Goal: Check status

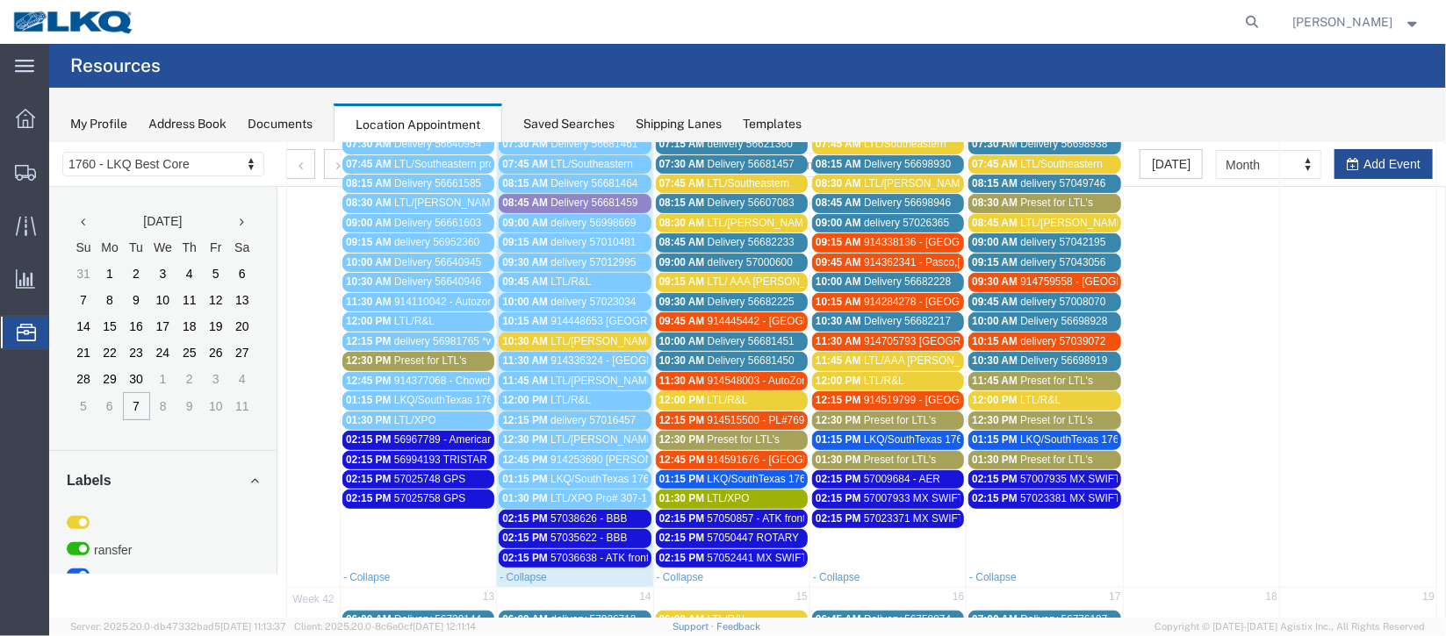
scroll to position [131, 0]
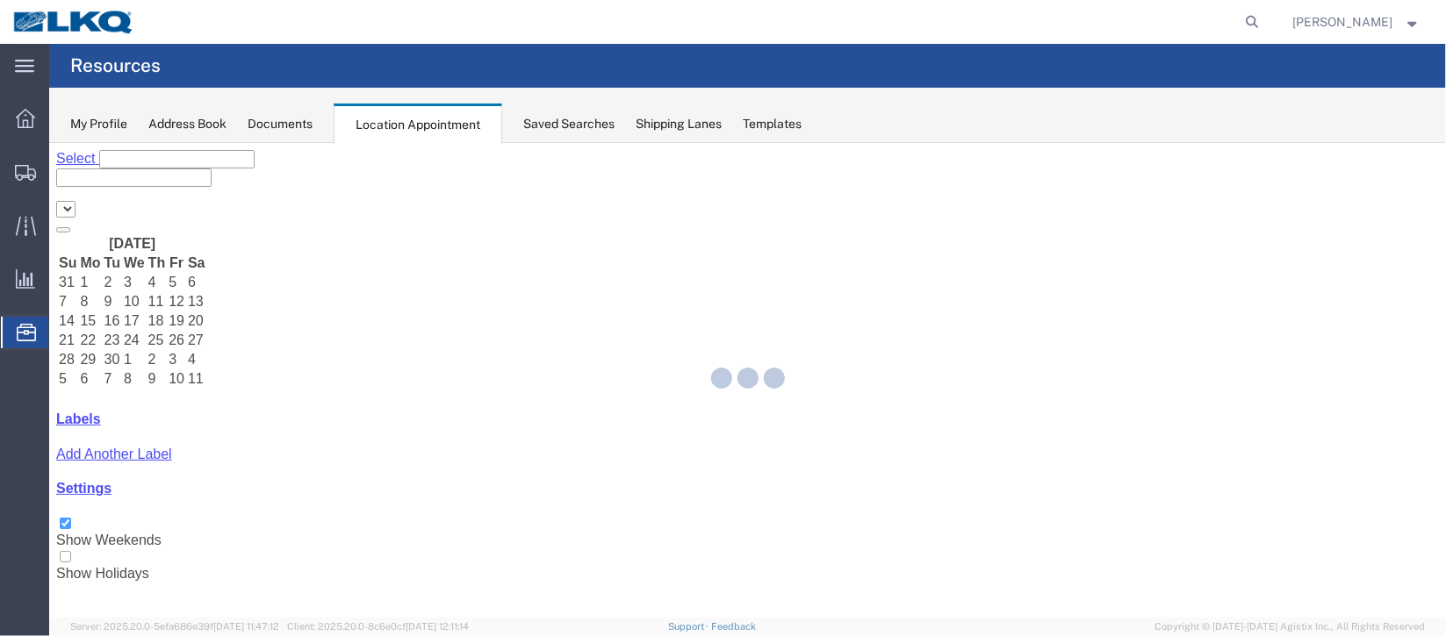
select select "27634"
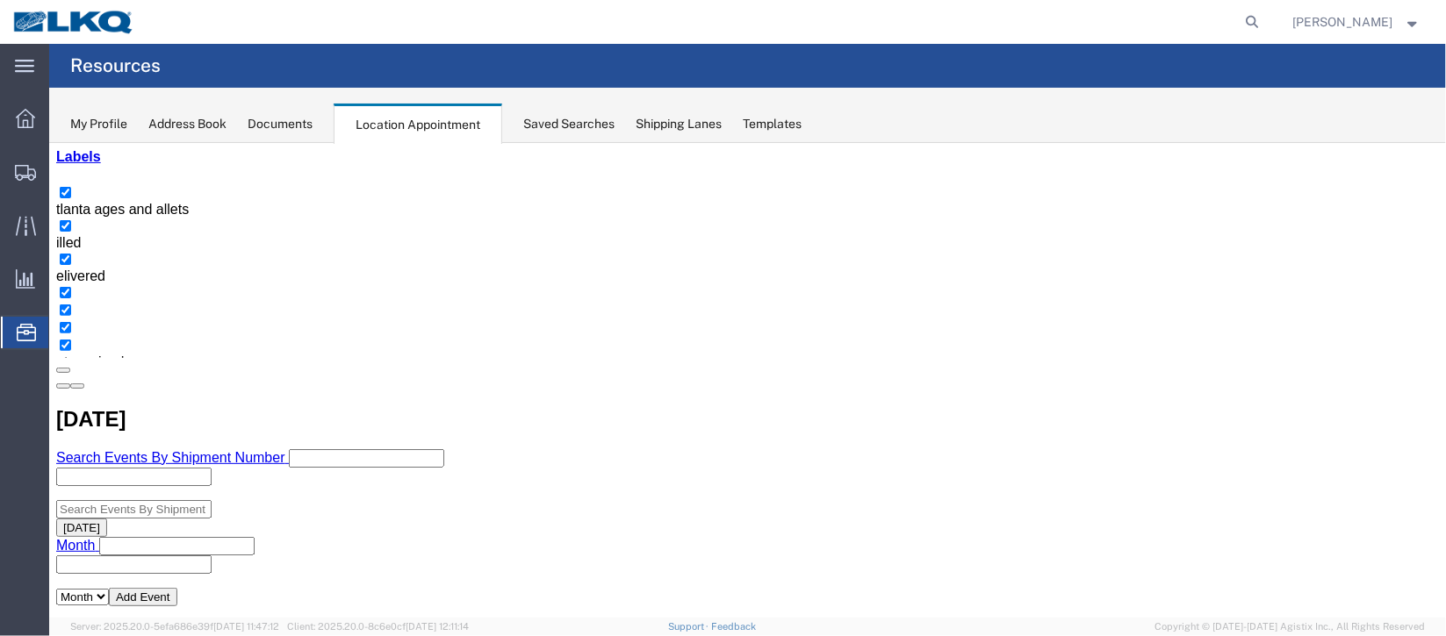
scroll to position [131, 0]
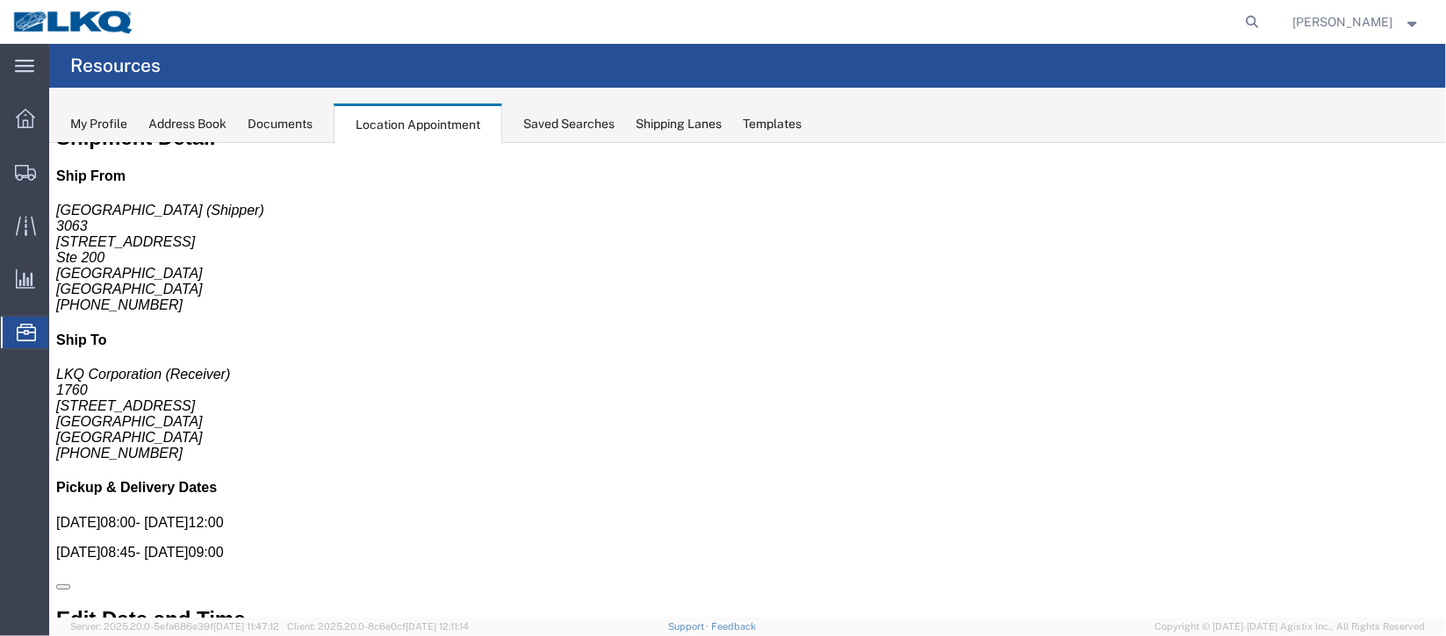
scroll to position [0, 0]
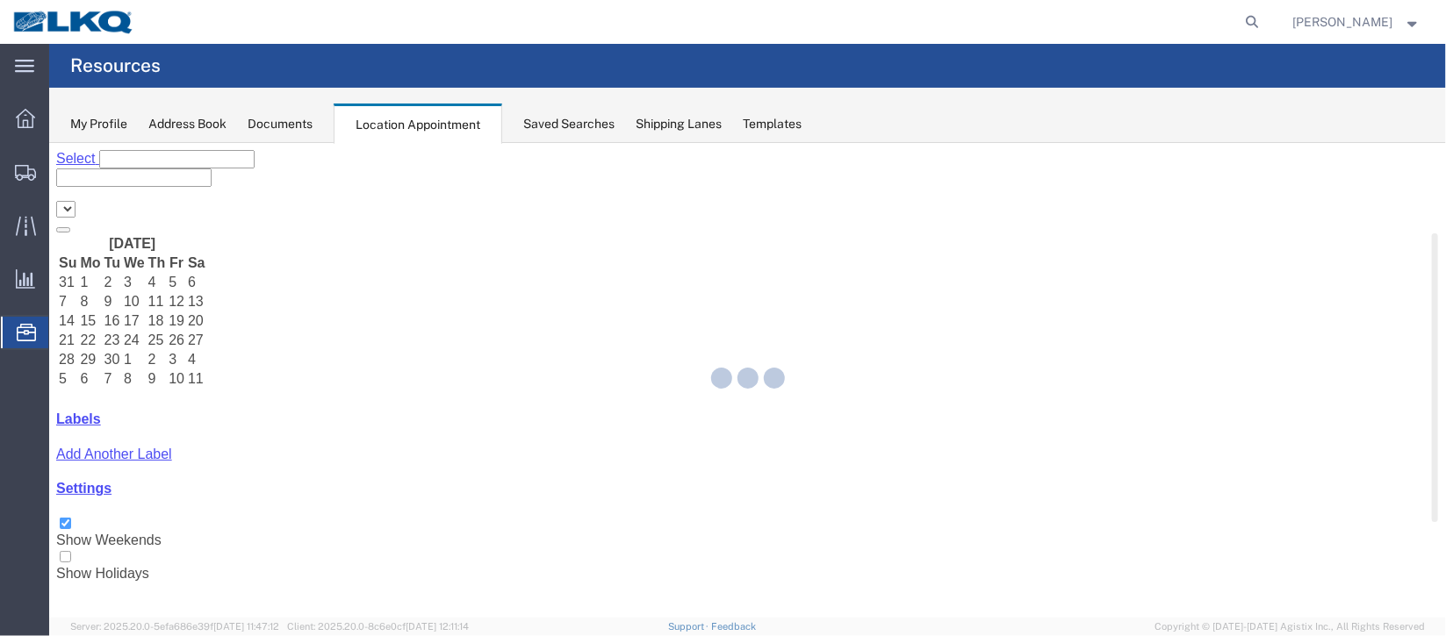
select select "27634"
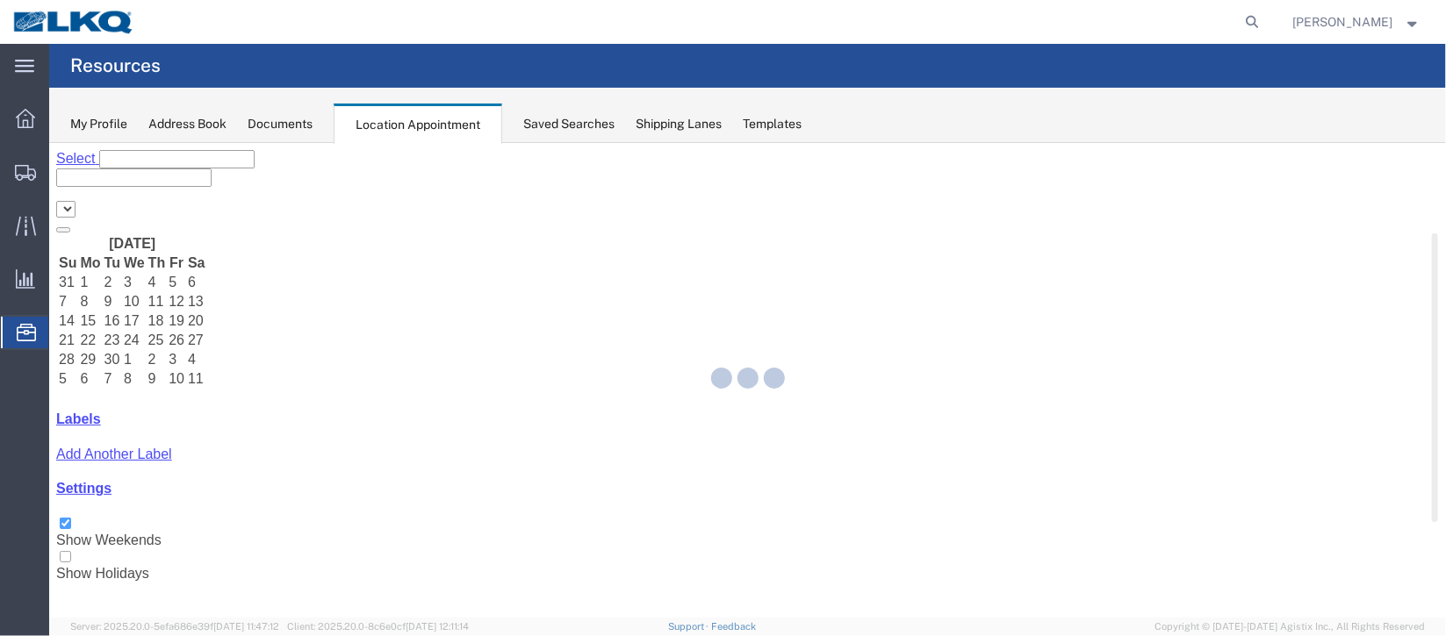
select select "27634"
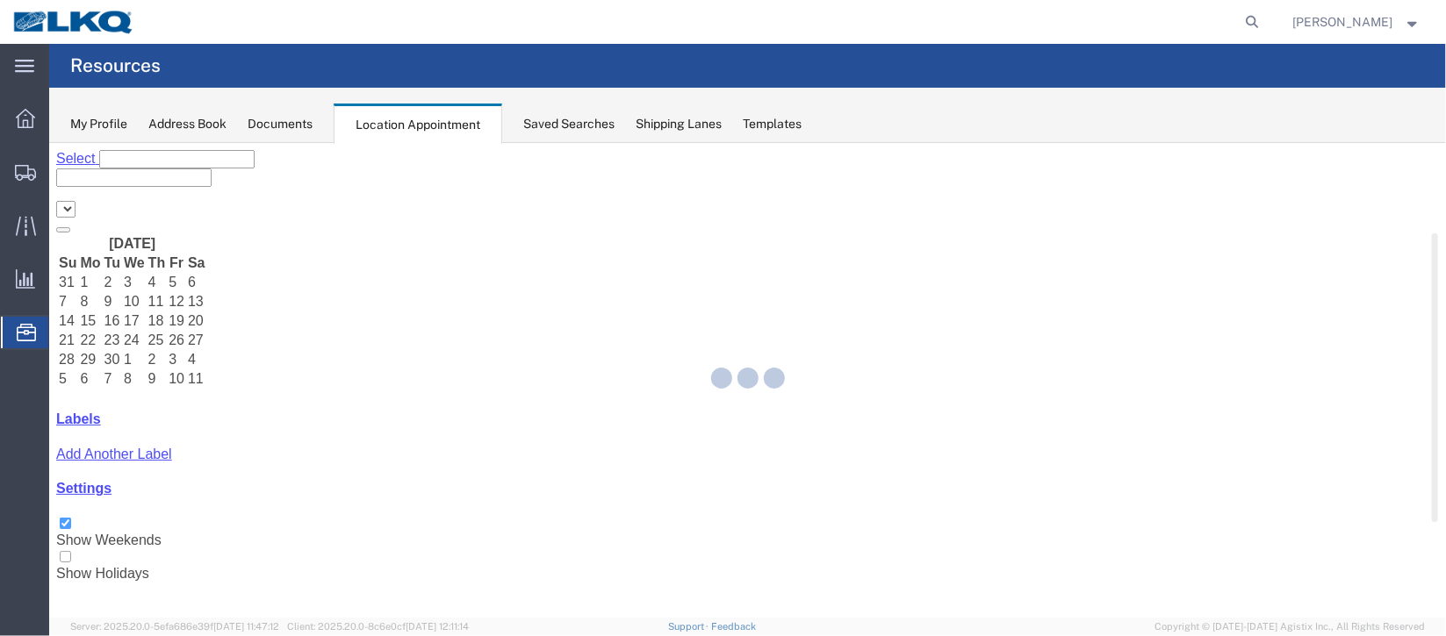
select select "27634"
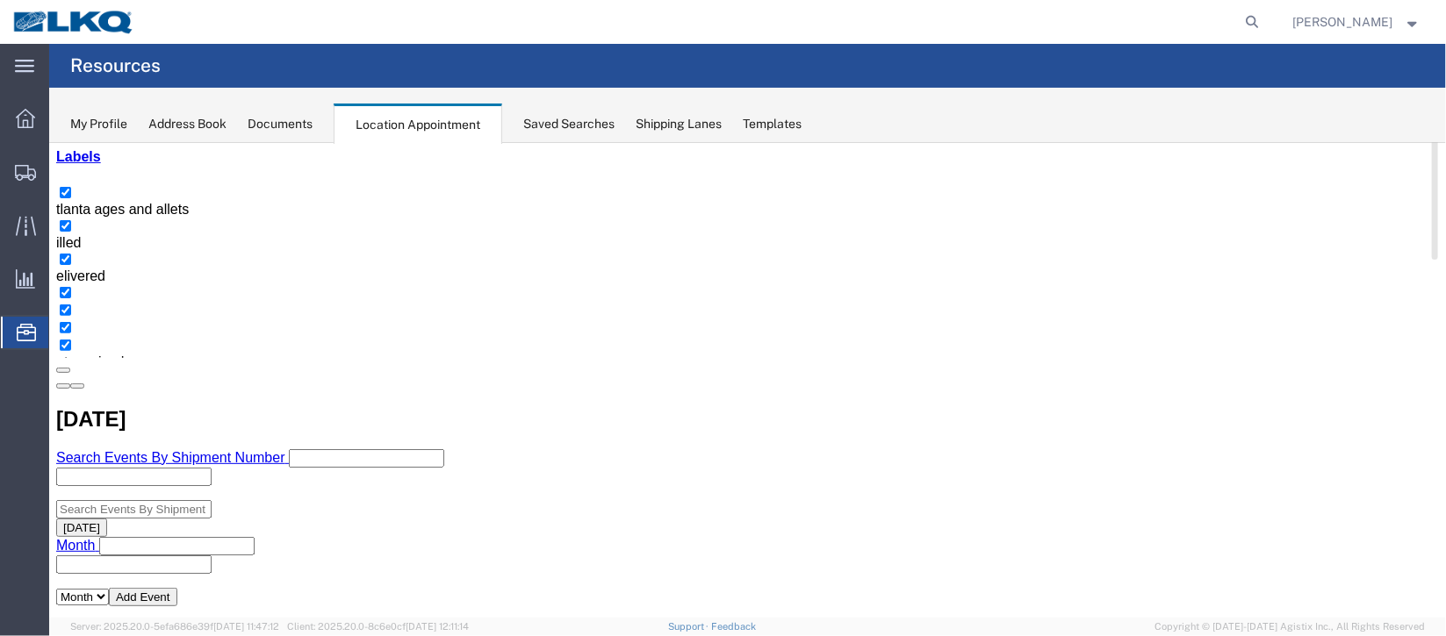
scroll to position [131, 0]
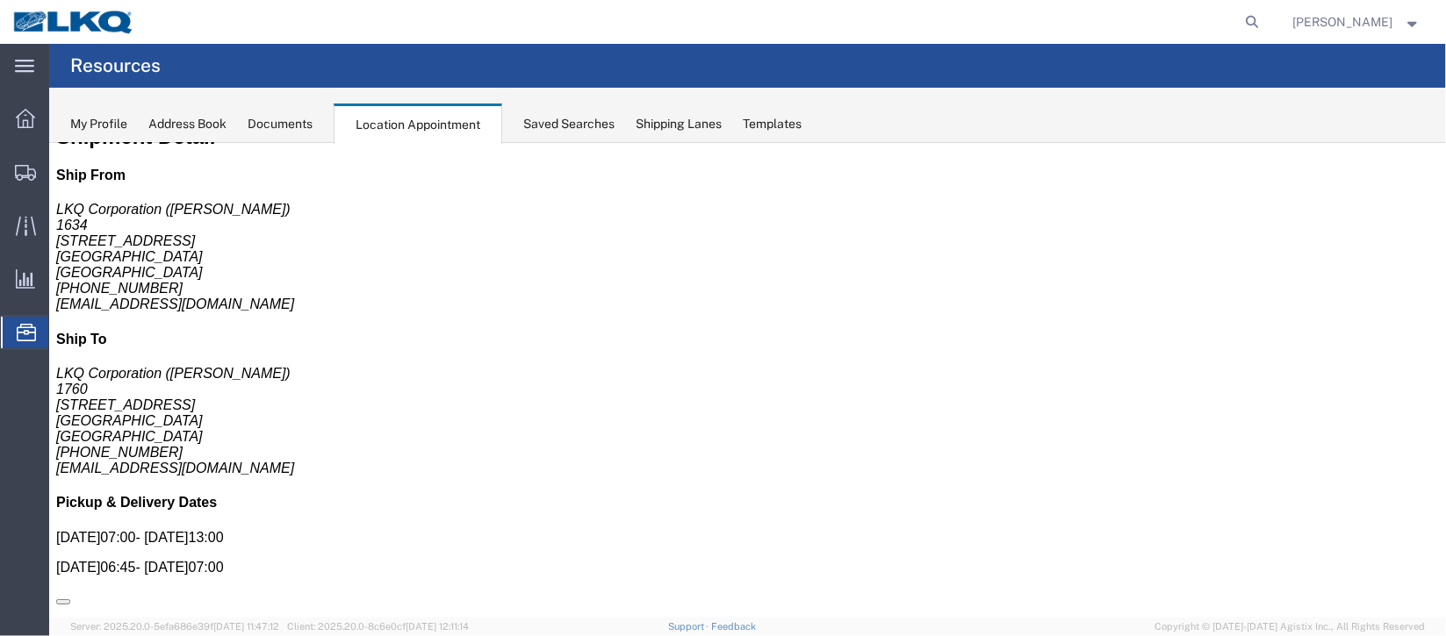
scroll to position [0, 0]
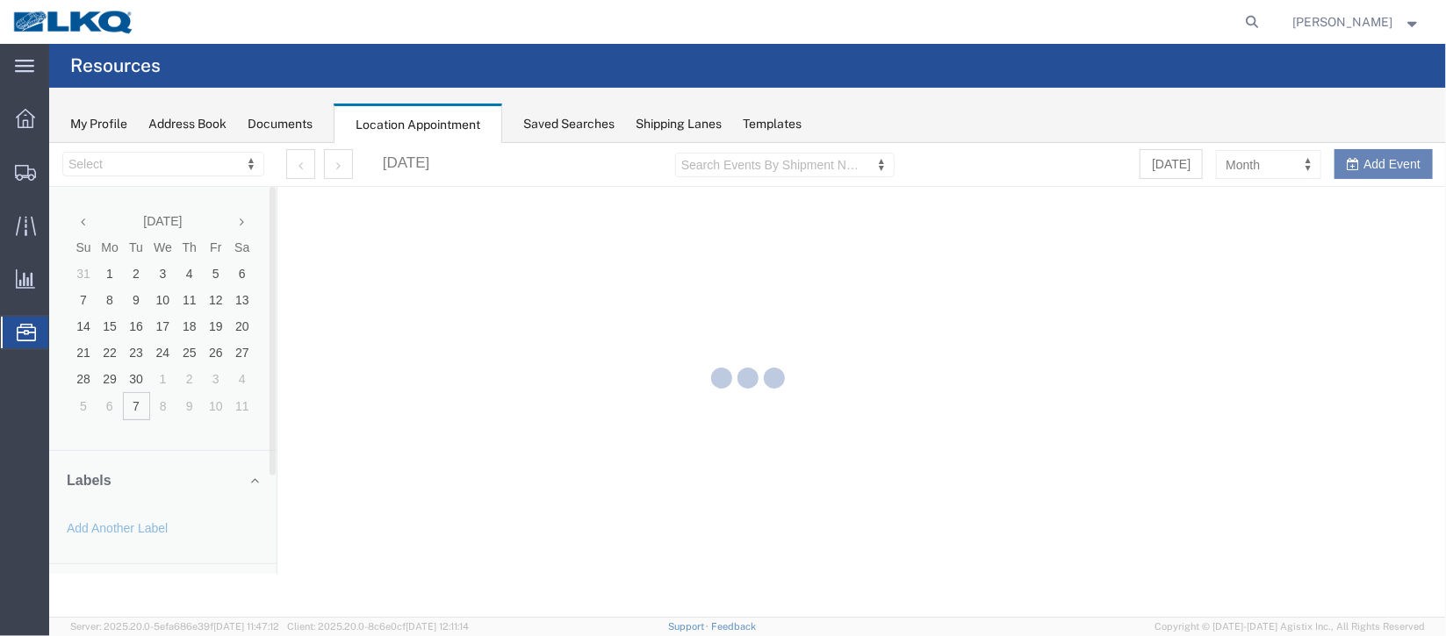
select select "27634"
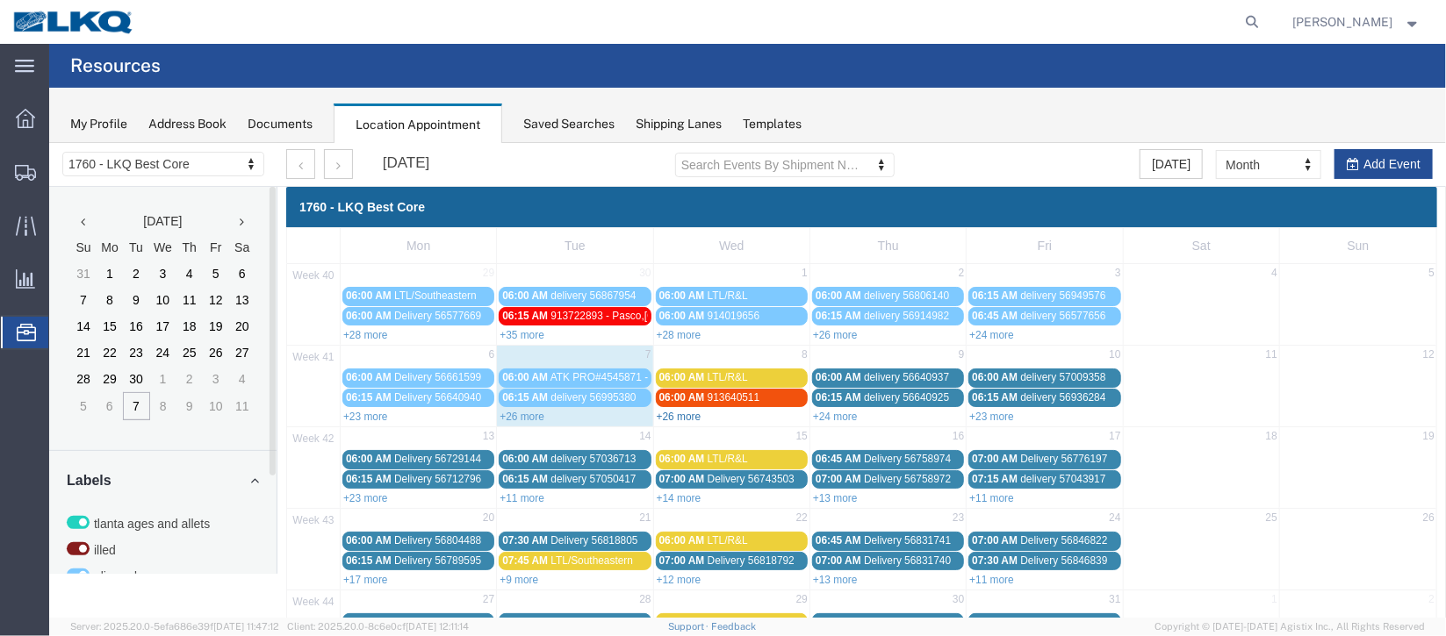
click at [686, 418] on link "+26 more" at bounding box center [678, 416] width 45 height 12
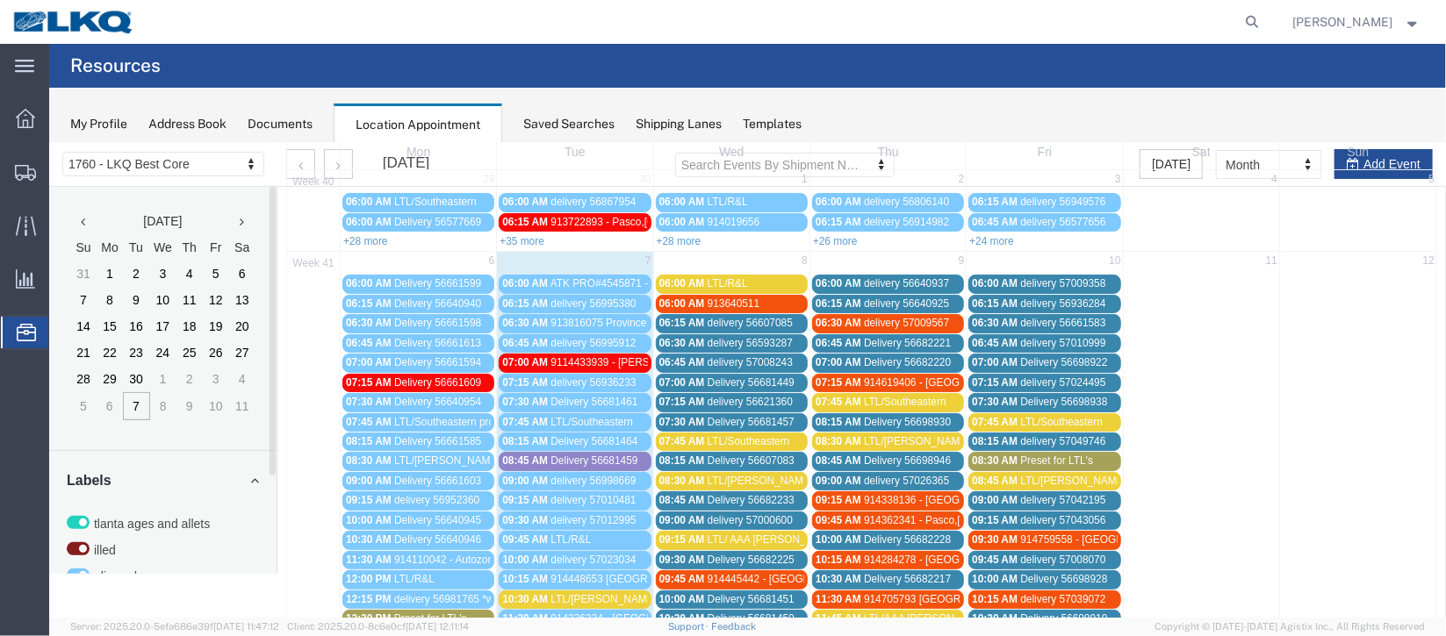
scroll to position [131, 0]
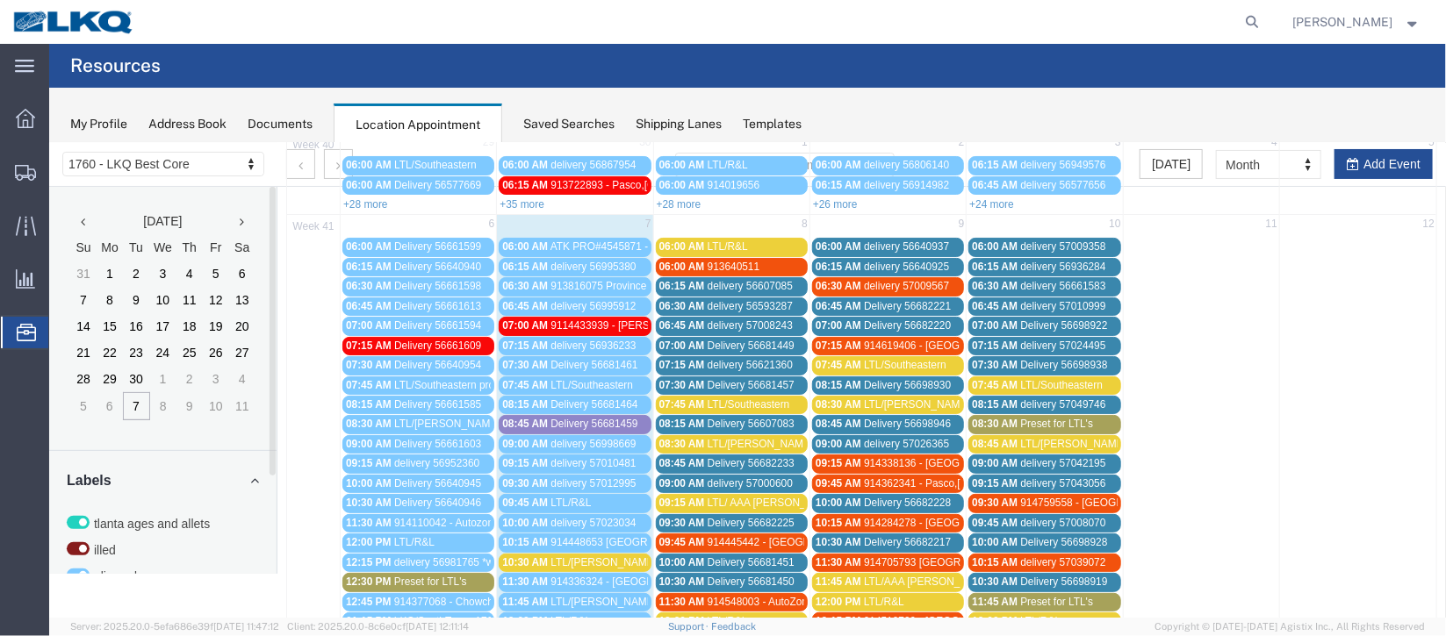
click at [719, 342] on span "Delivery 56681449" at bounding box center [750, 345] width 87 height 12
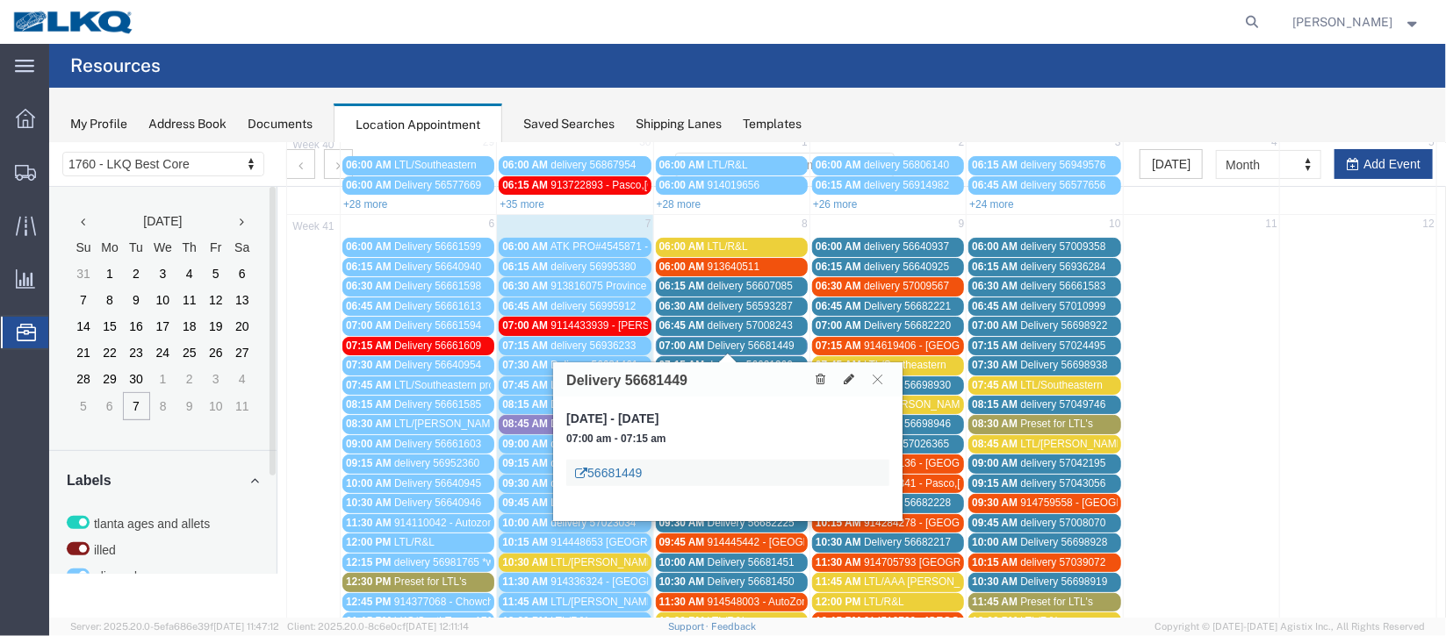
click at [607, 473] on link "56681449" at bounding box center [607, 472] width 67 height 18
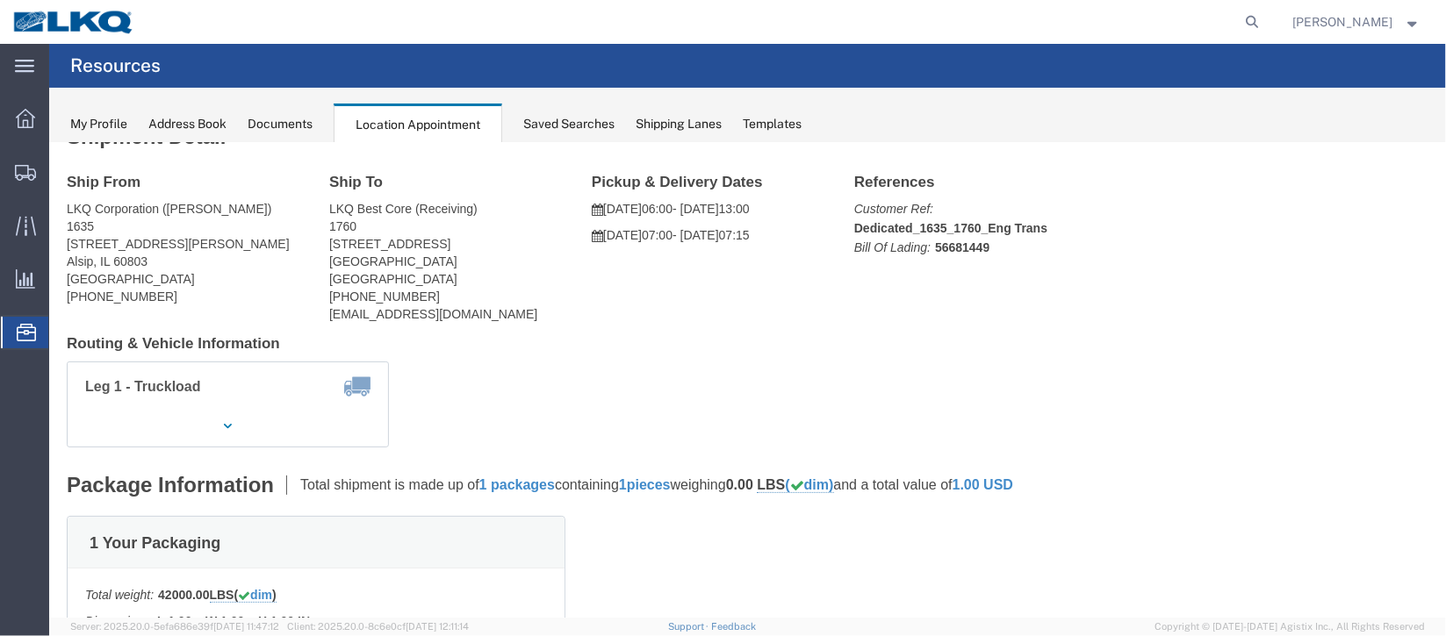
scroll to position [0, 0]
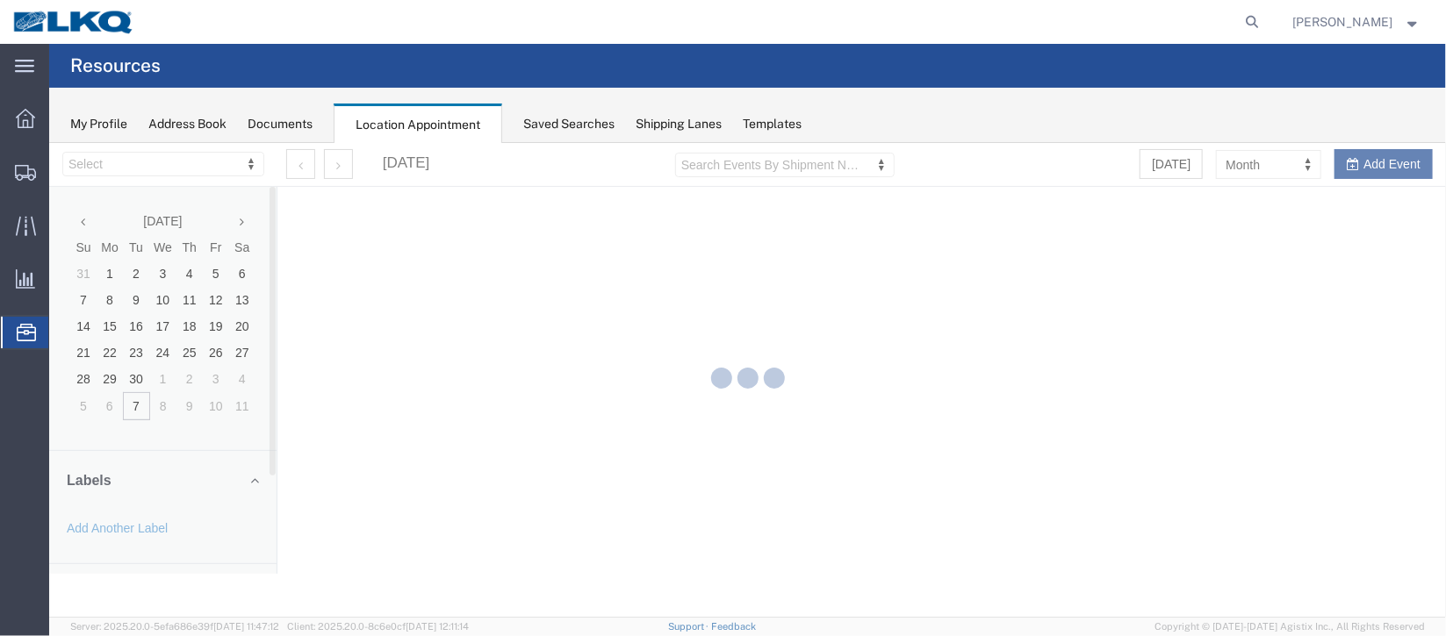
select select "27634"
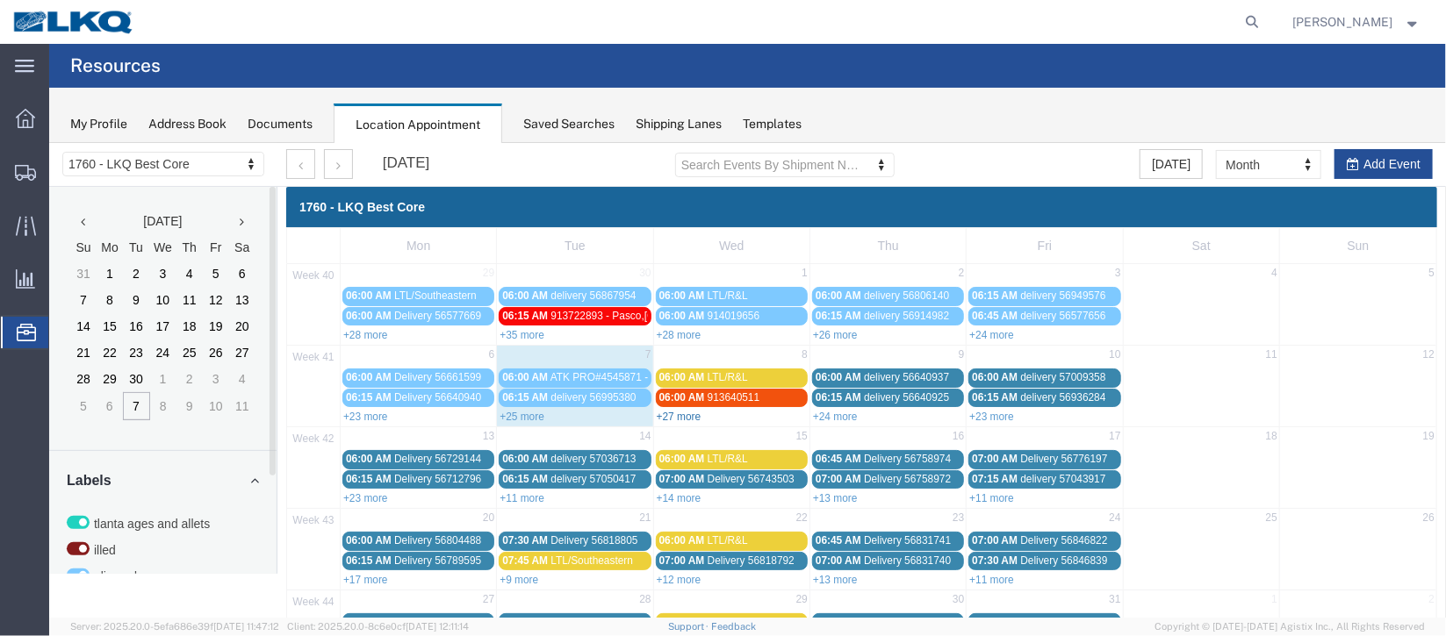
click at [692, 410] on link "+27 more" at bounding box center [678, 416] width 45 height 12
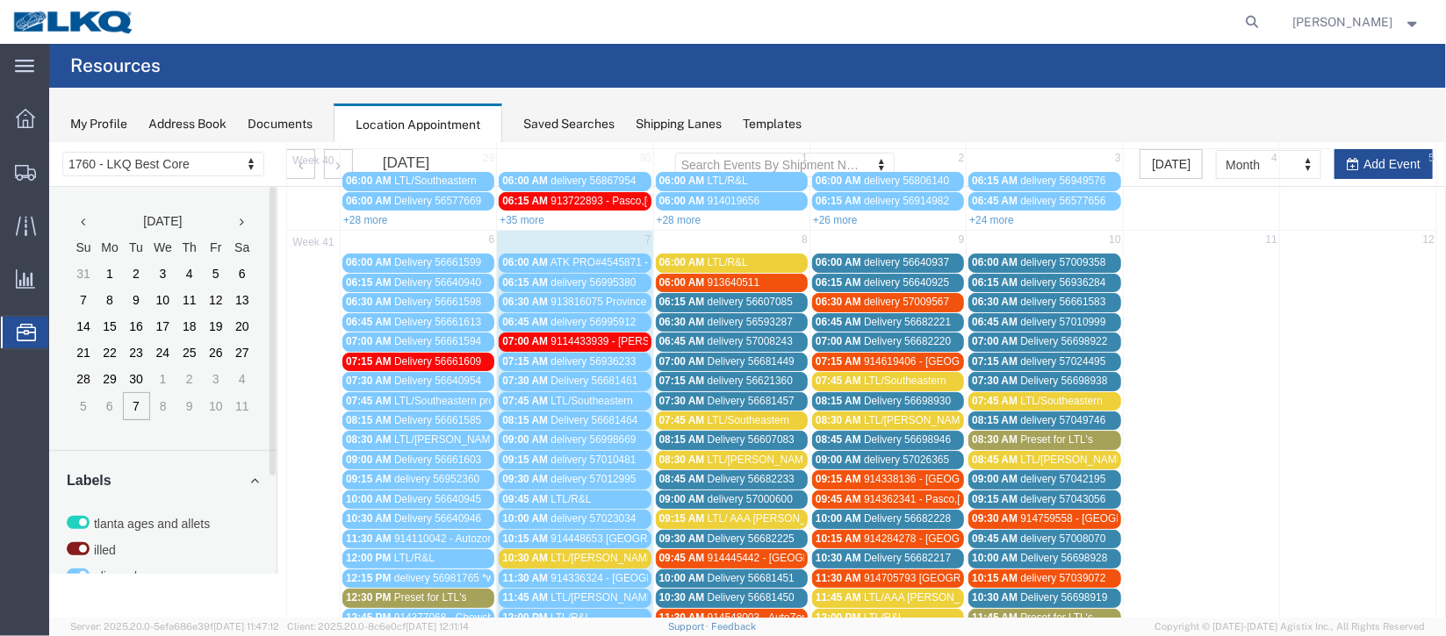
scroll to position [131, 0]
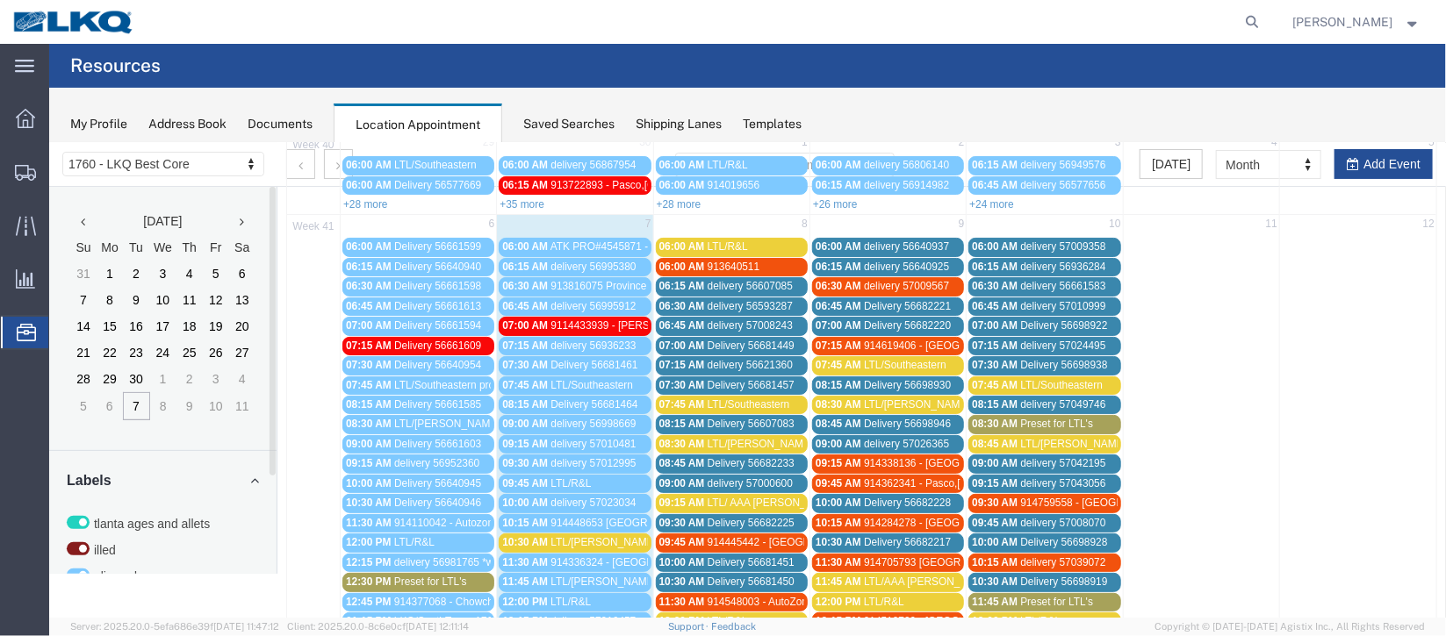
click at [729, 344] on span "Delivery 56681449" at bounding box center [750, 345] width 87 height 12
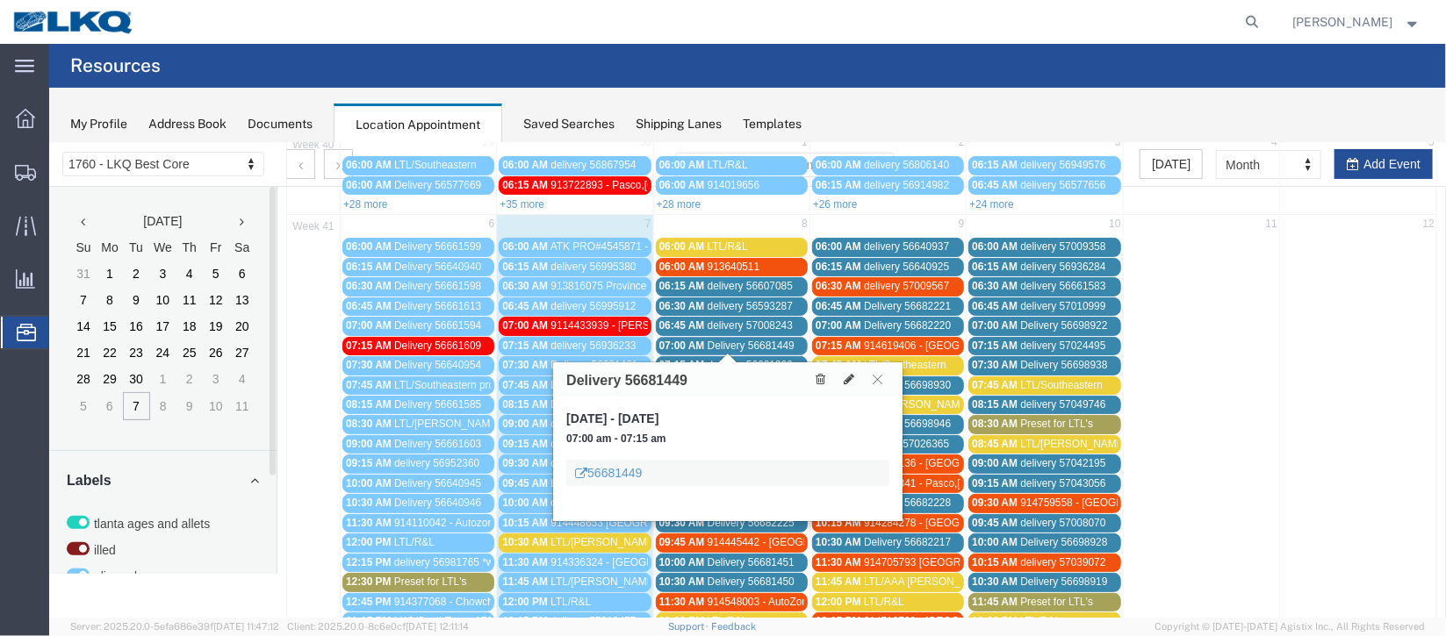
click at [618, 481] on div "56681449" at bounding box center [726, 472] width 323 height 26
click at [605, 465] on link "56681449" at bounding box center [607, 472] width 67 height 18
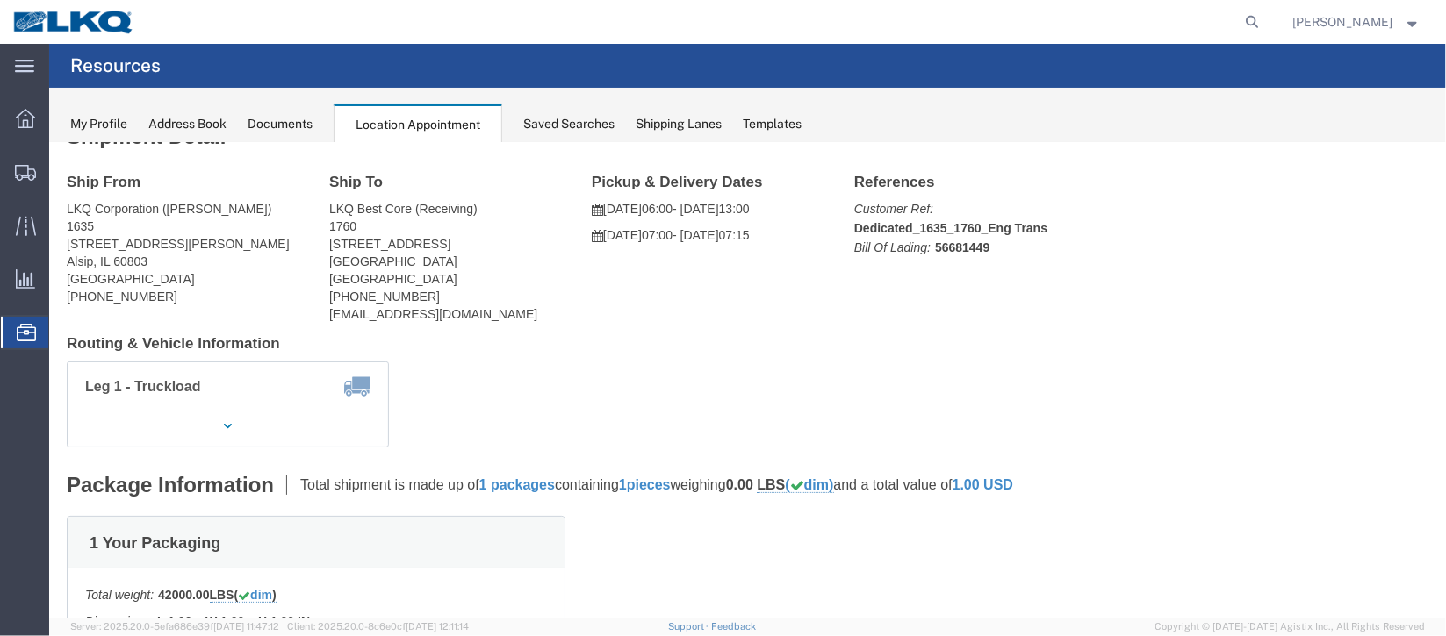
scroll to position [0, 0]
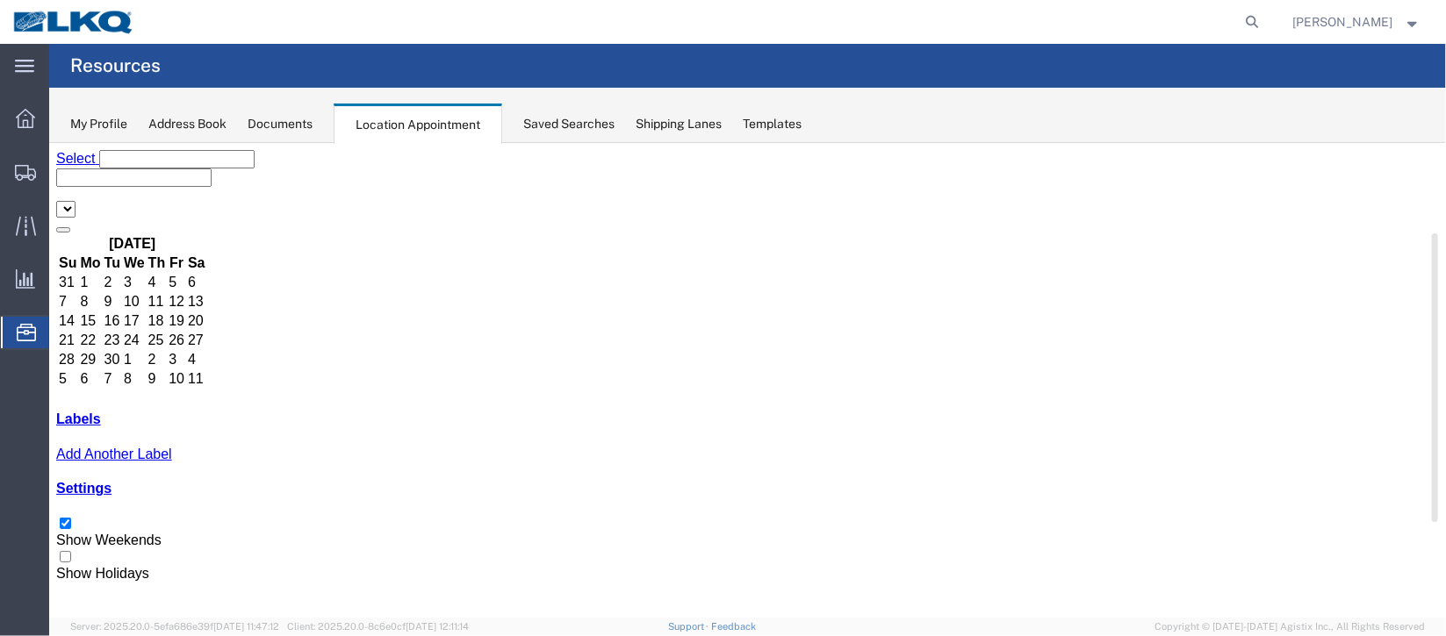
select select "27634"
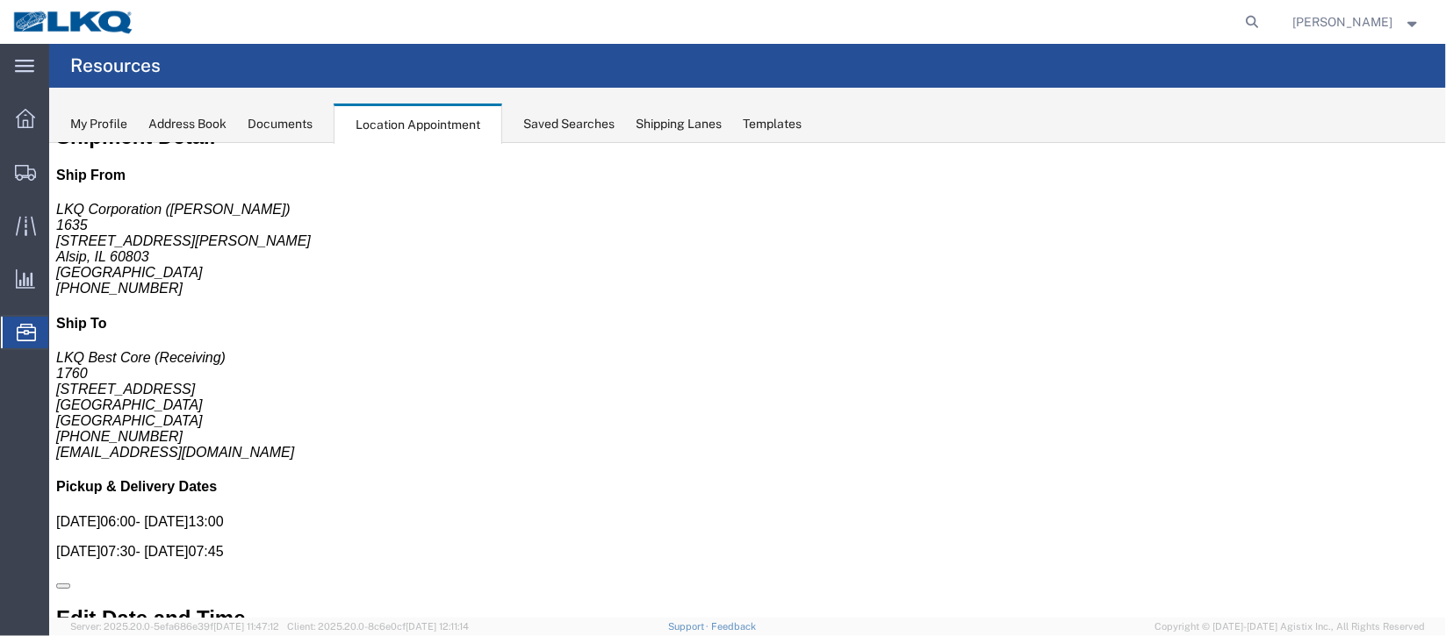
scroll to position [0, 0]
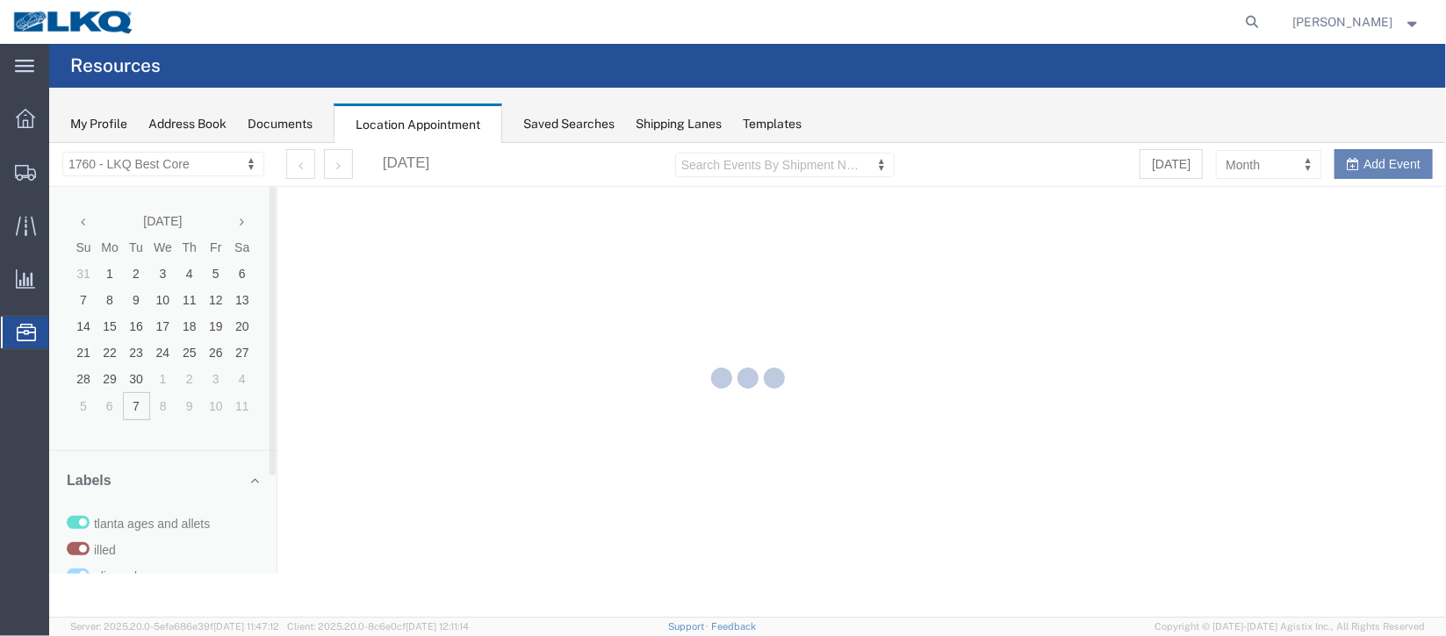
select select "27634"
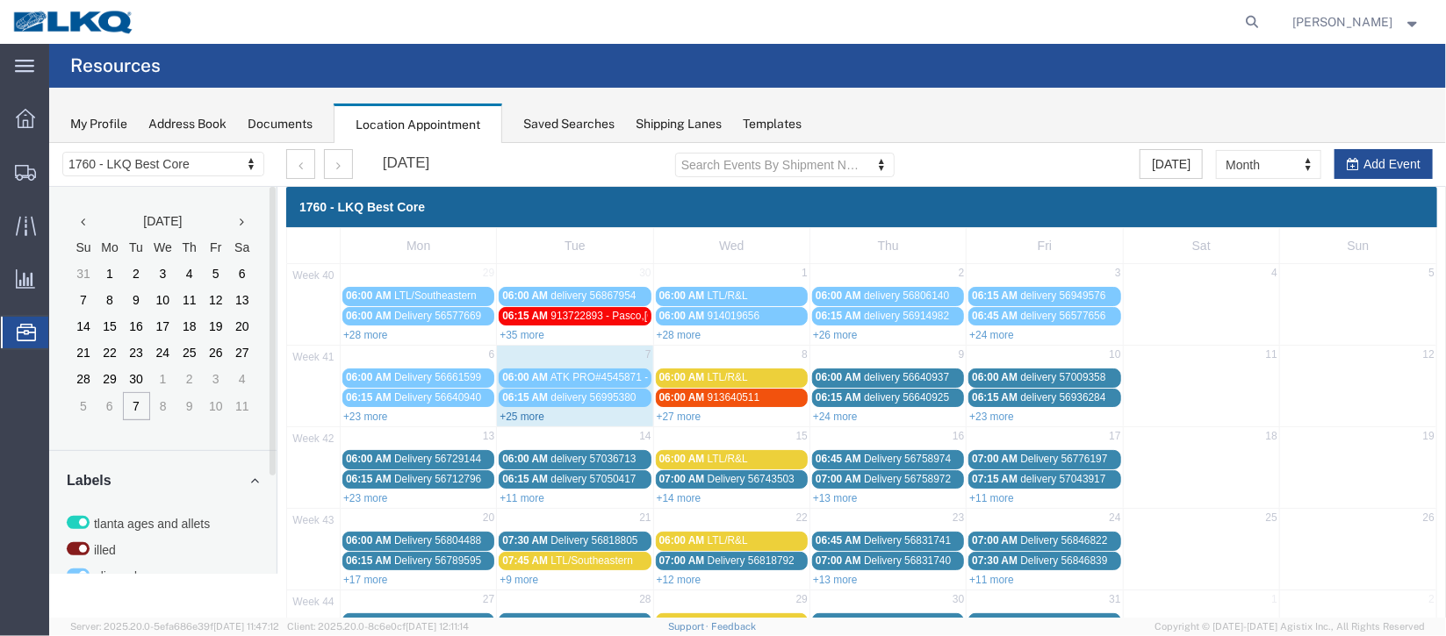
click at [513, 419] on link "+25 more" at bounding box center [521, 416] width 45 height 12
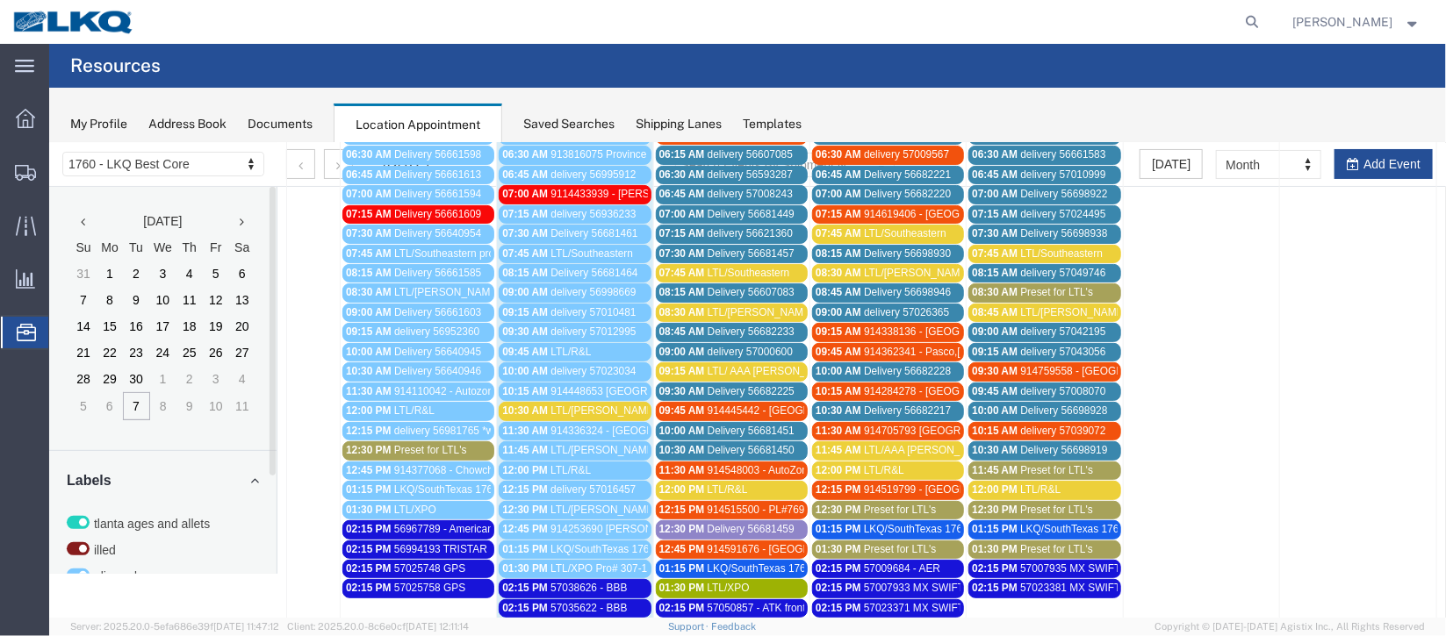
scroll to position [262, 0]
click at [726, 522] on span "Delivery 56681459" at bounding box center [750, 528] width 87 height 12
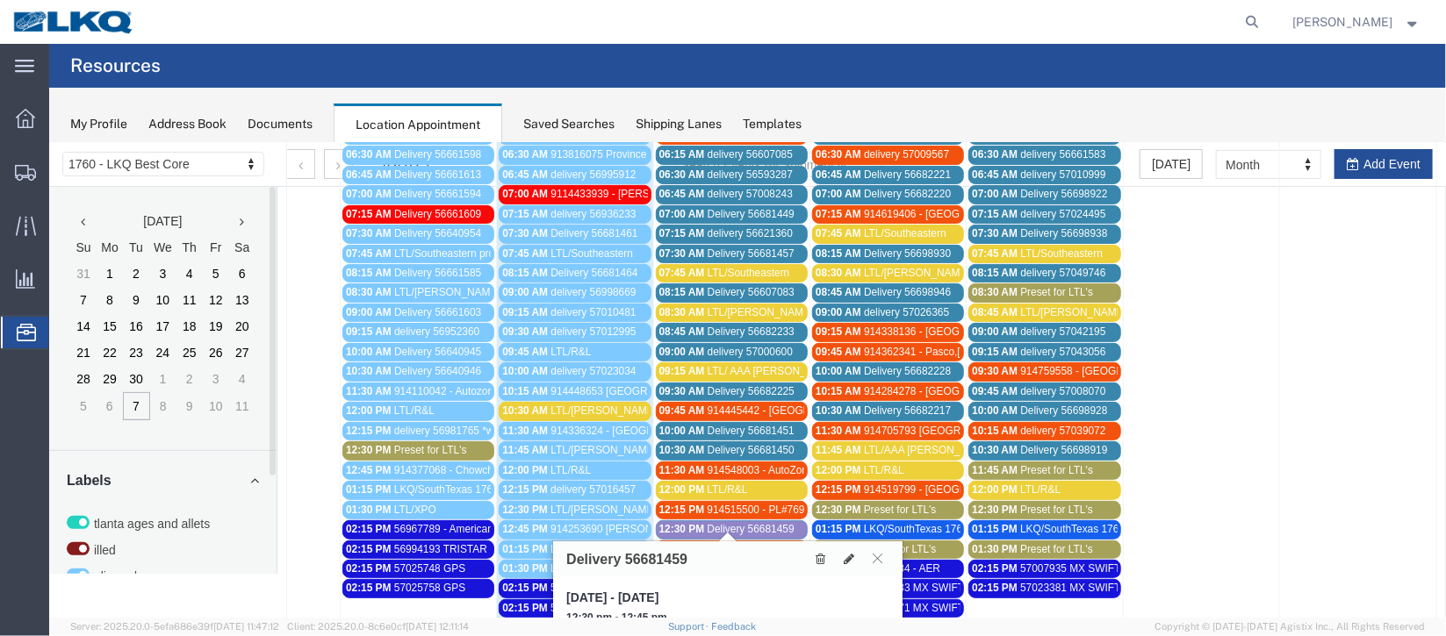
scroll to position [394, 0]
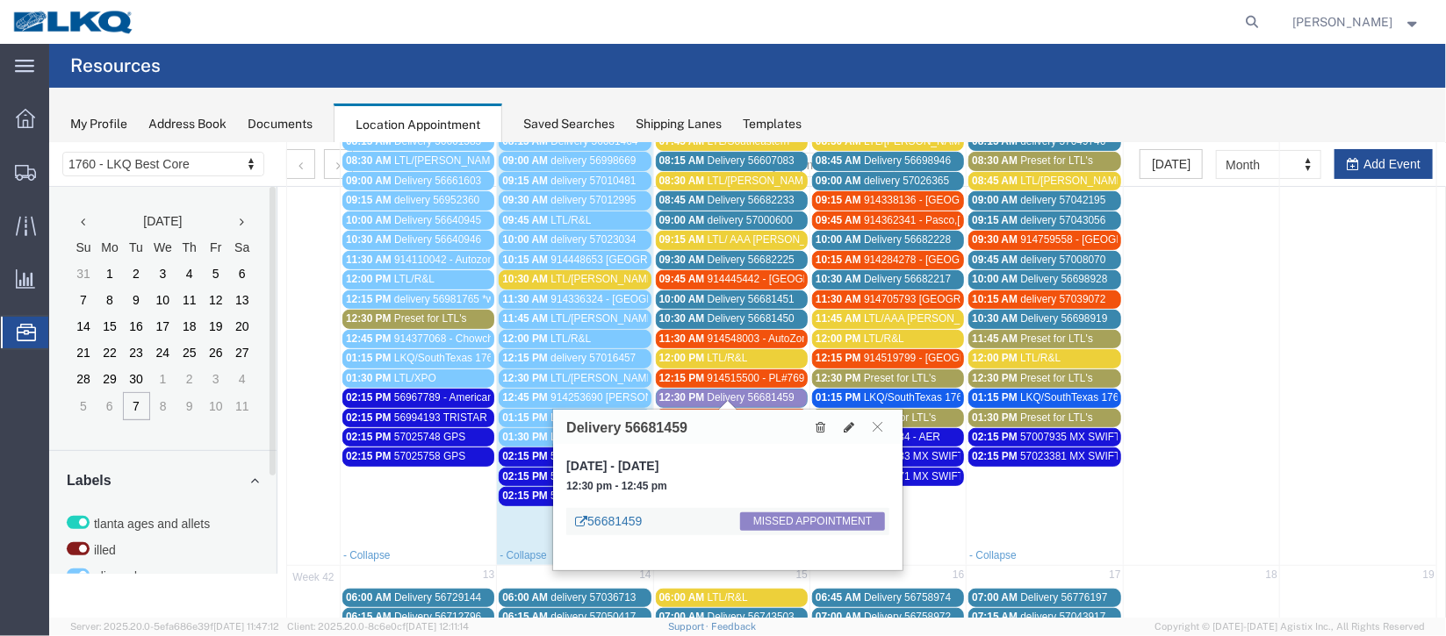
click at [622, 513] on link "56681459" at bounding box center [607, 521] width 67 height 18
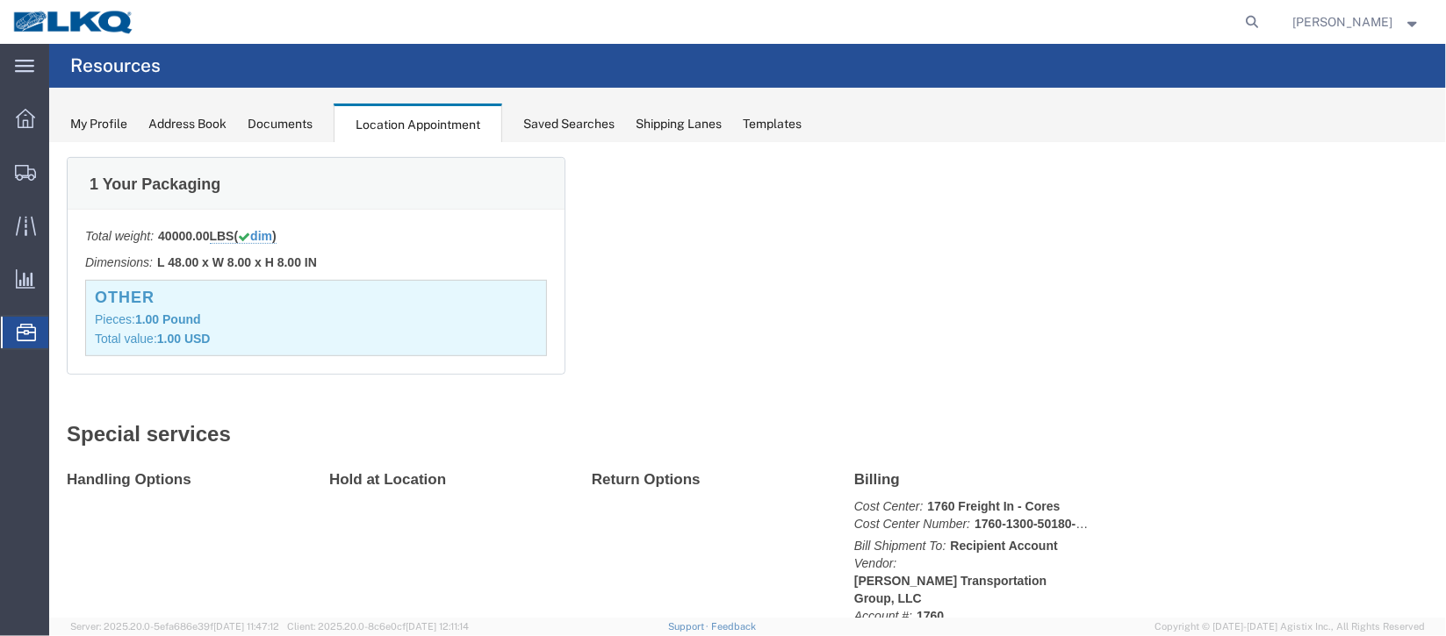
scroll to position [0, 0]
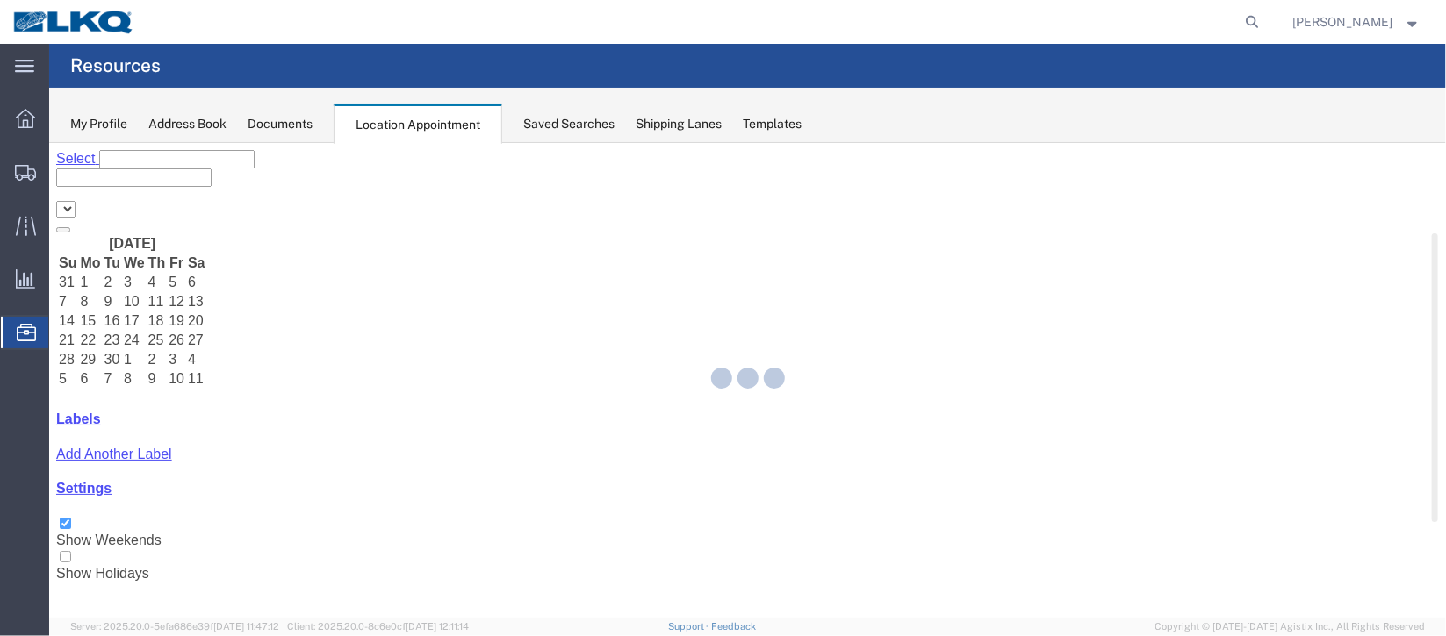
select select "27634"
